Goal: Browse casually: Explore the website without a specific task or goal

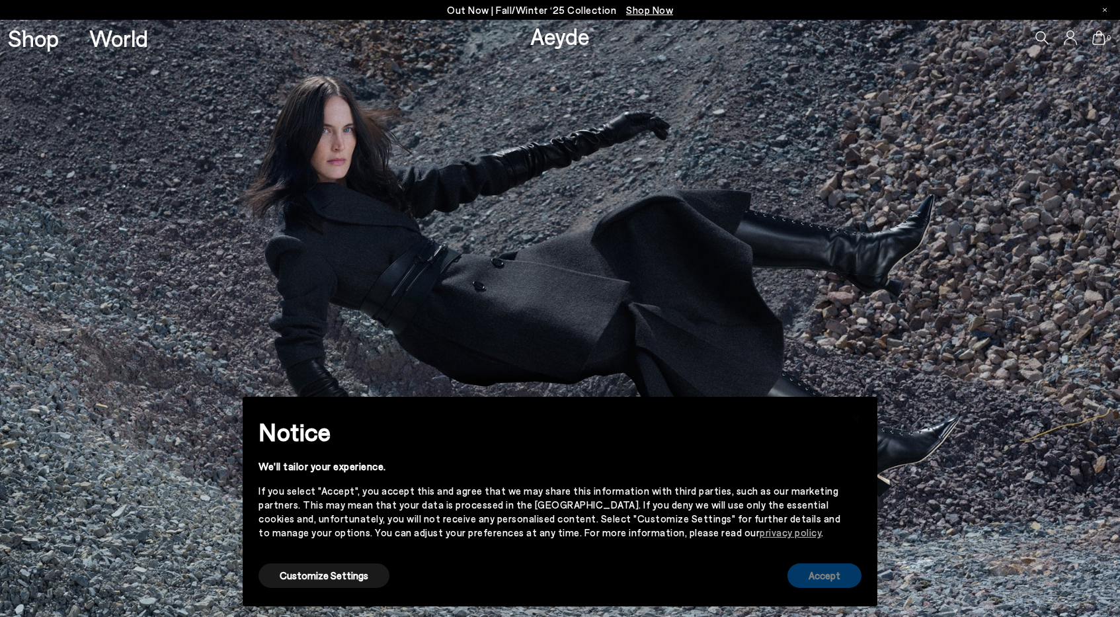
click at [844, 575] on button "Accept" at bounding box center [825, 575] width 74 height 24
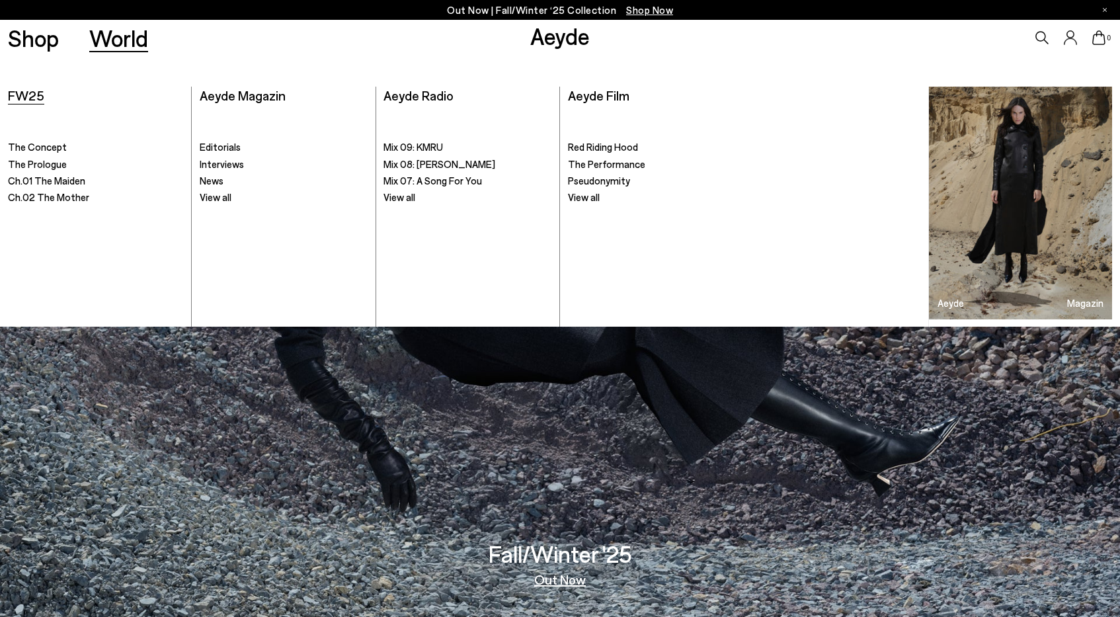
click at [19, 93] on span "FW25" at bounding box center [26, 95] width 36 height 16
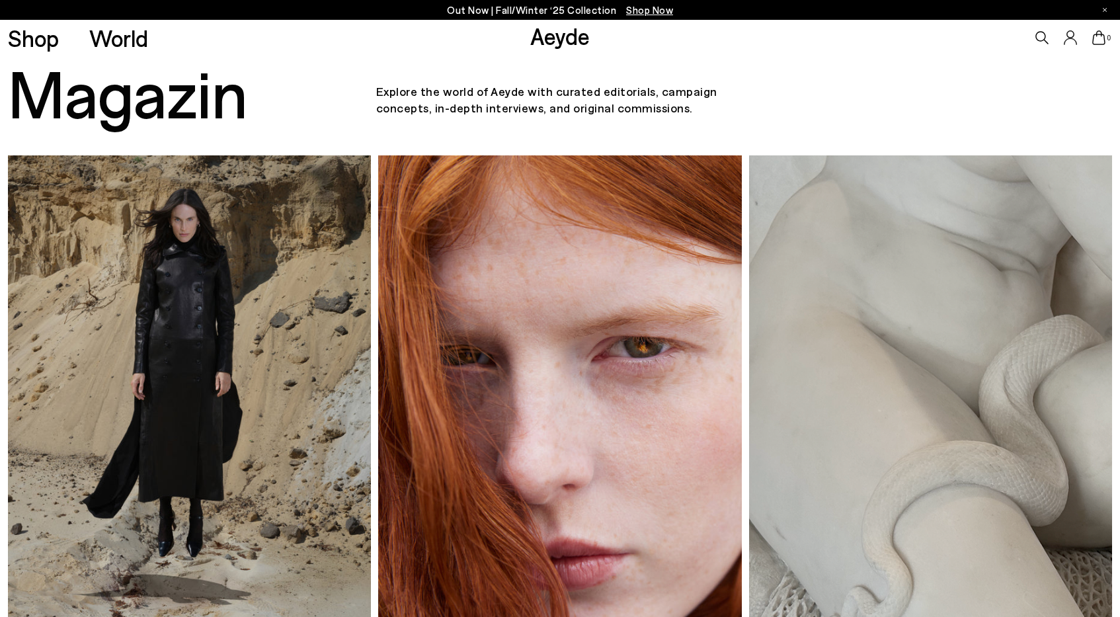
click at [643, 9] on span "Shop Now" at bounding box center [649, 10] width 47 height 12
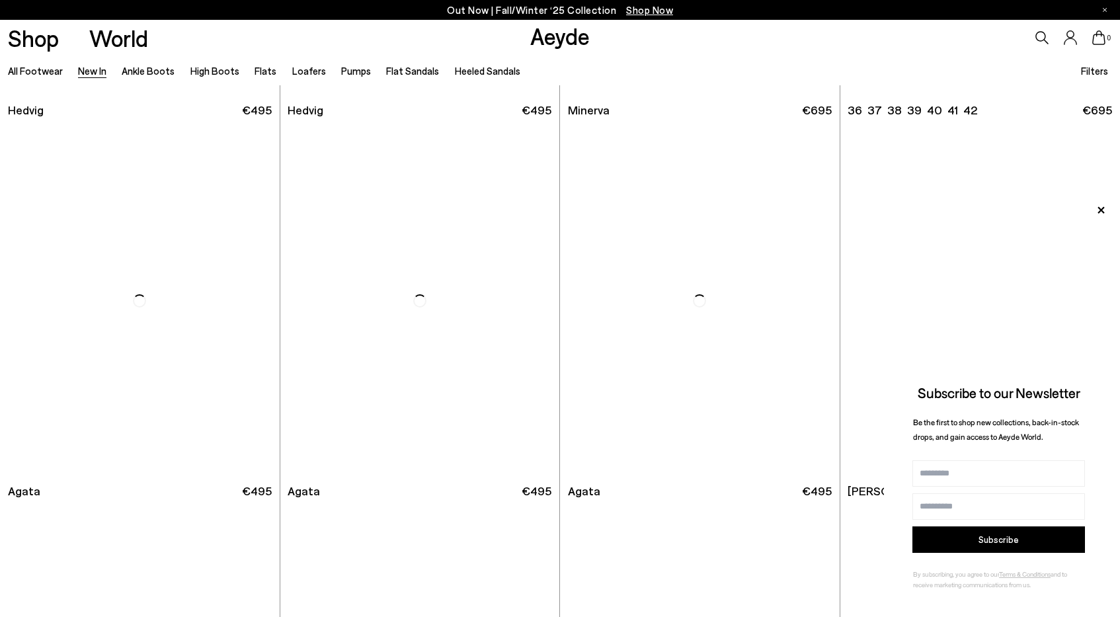
scroll to position [348, 0]
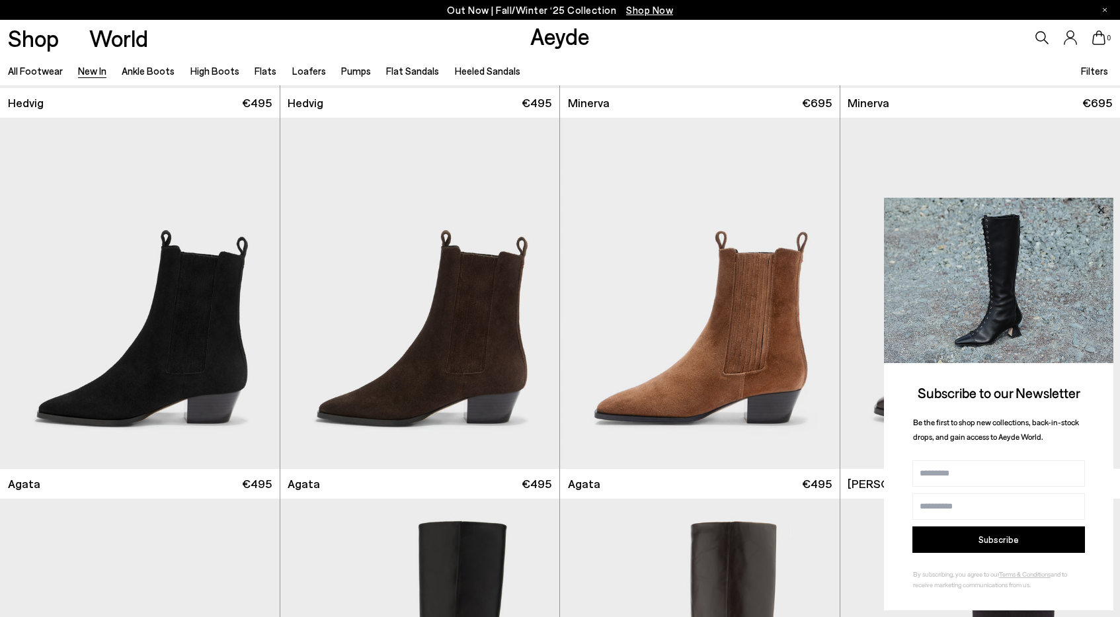
click at [1104, 212] on icon at bounding box center [1100, 210] width 17 height 17
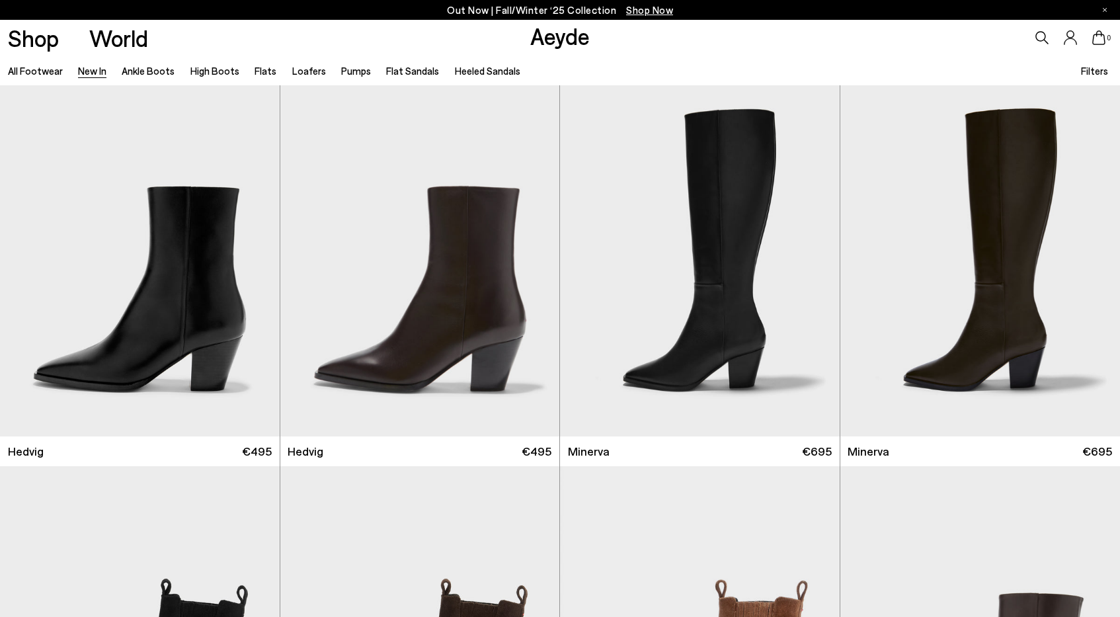
scroll to position [0, 0]
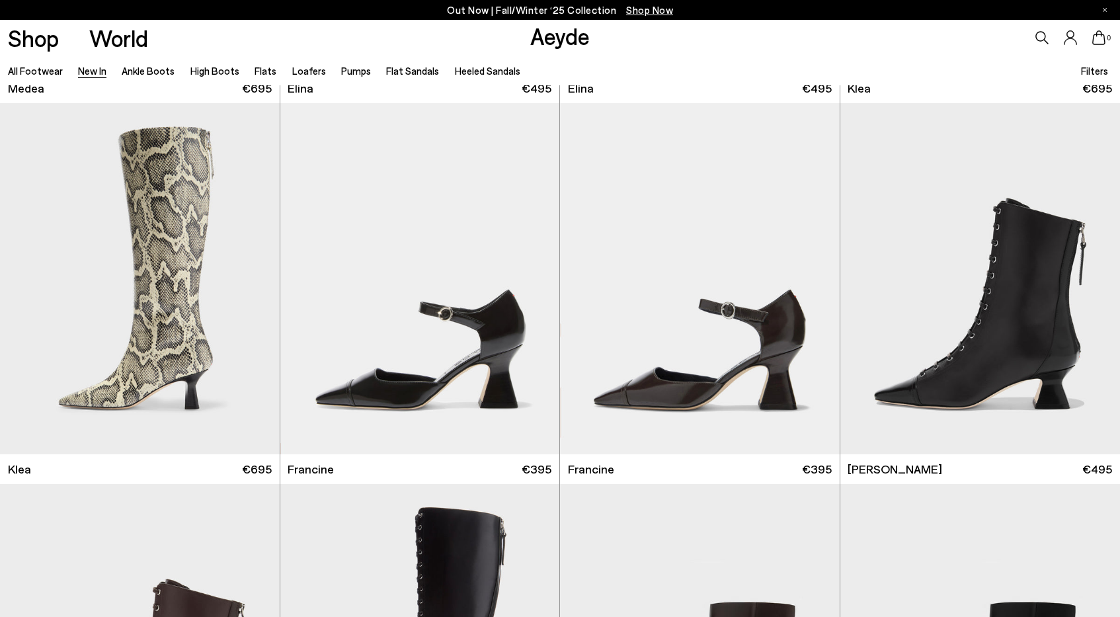
scroll to position [1525, 0]
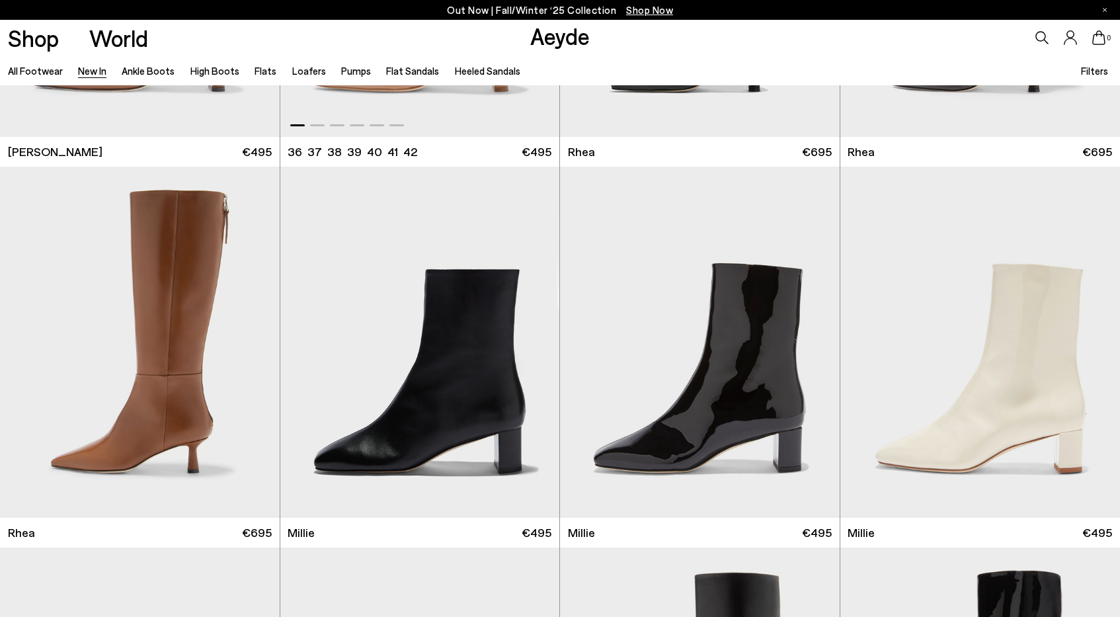
scroll to position [3028, 0]
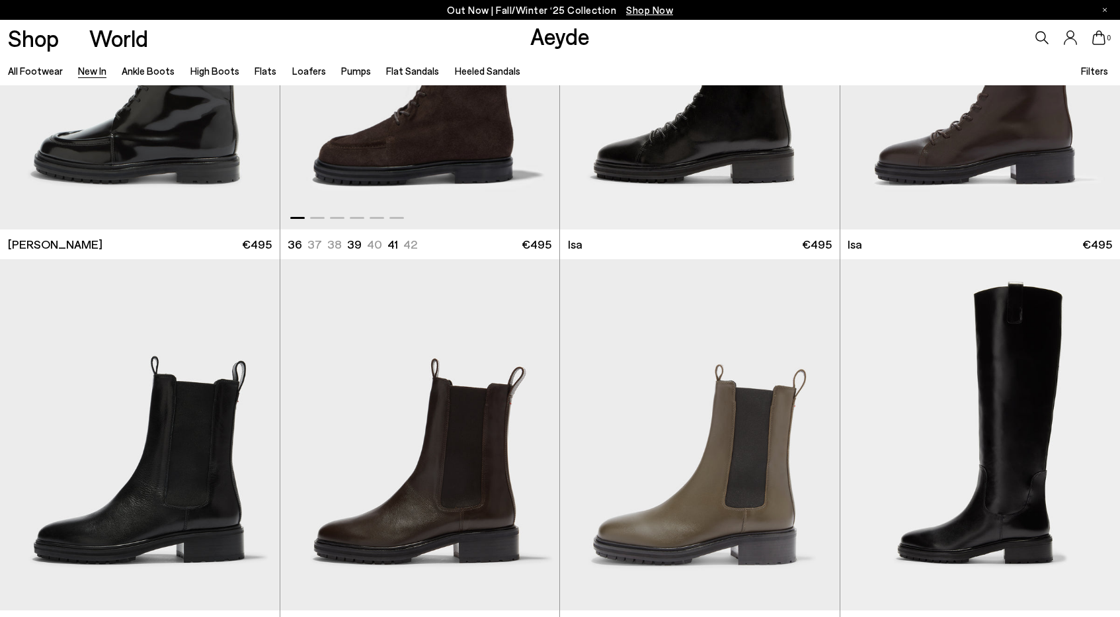
scroll to position [7489, 0]
